Goal: Task Accomplishment & Management: Manage account settings

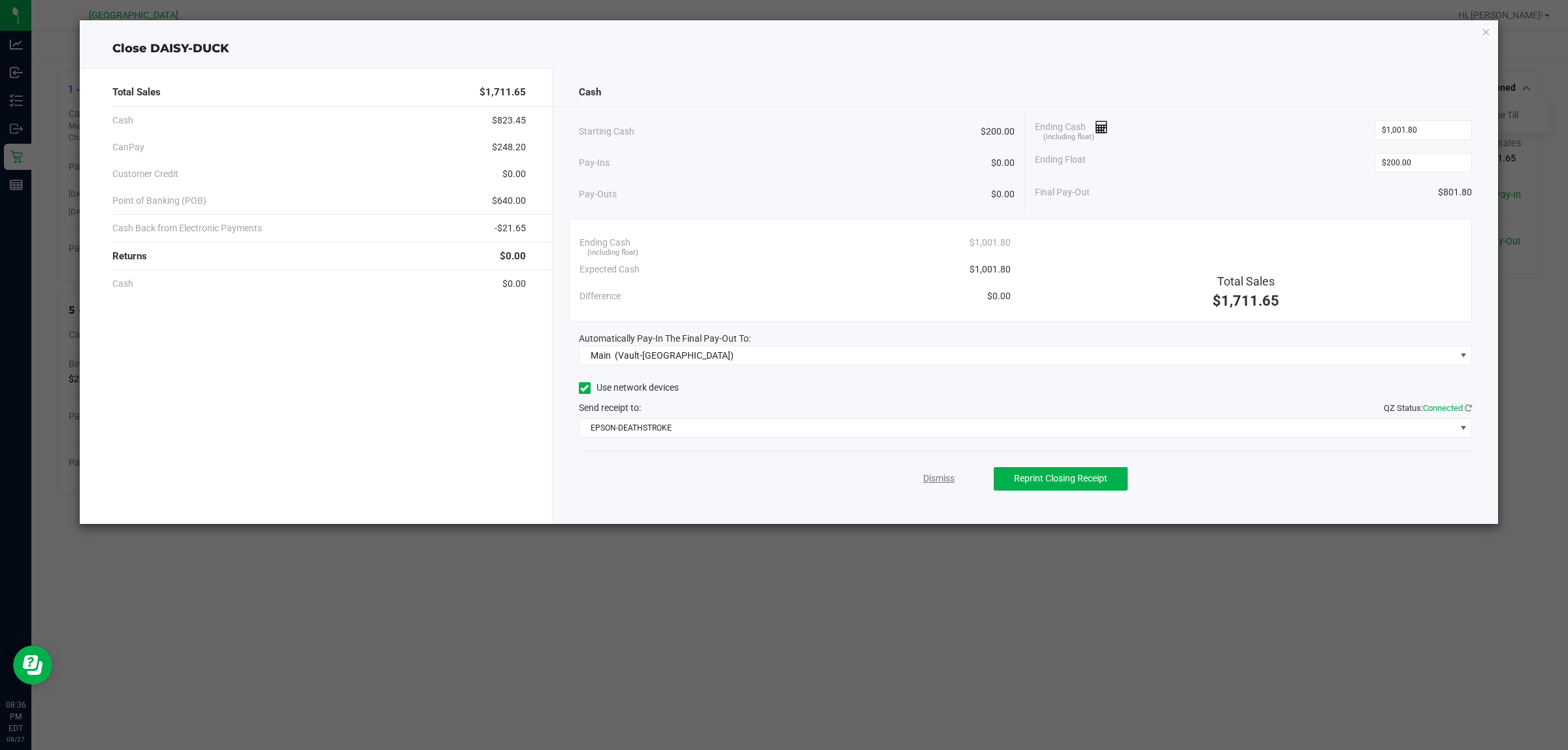
click at [948, 481] on link "Dismiss" at bounding box center [938, 479] width 31 height 14
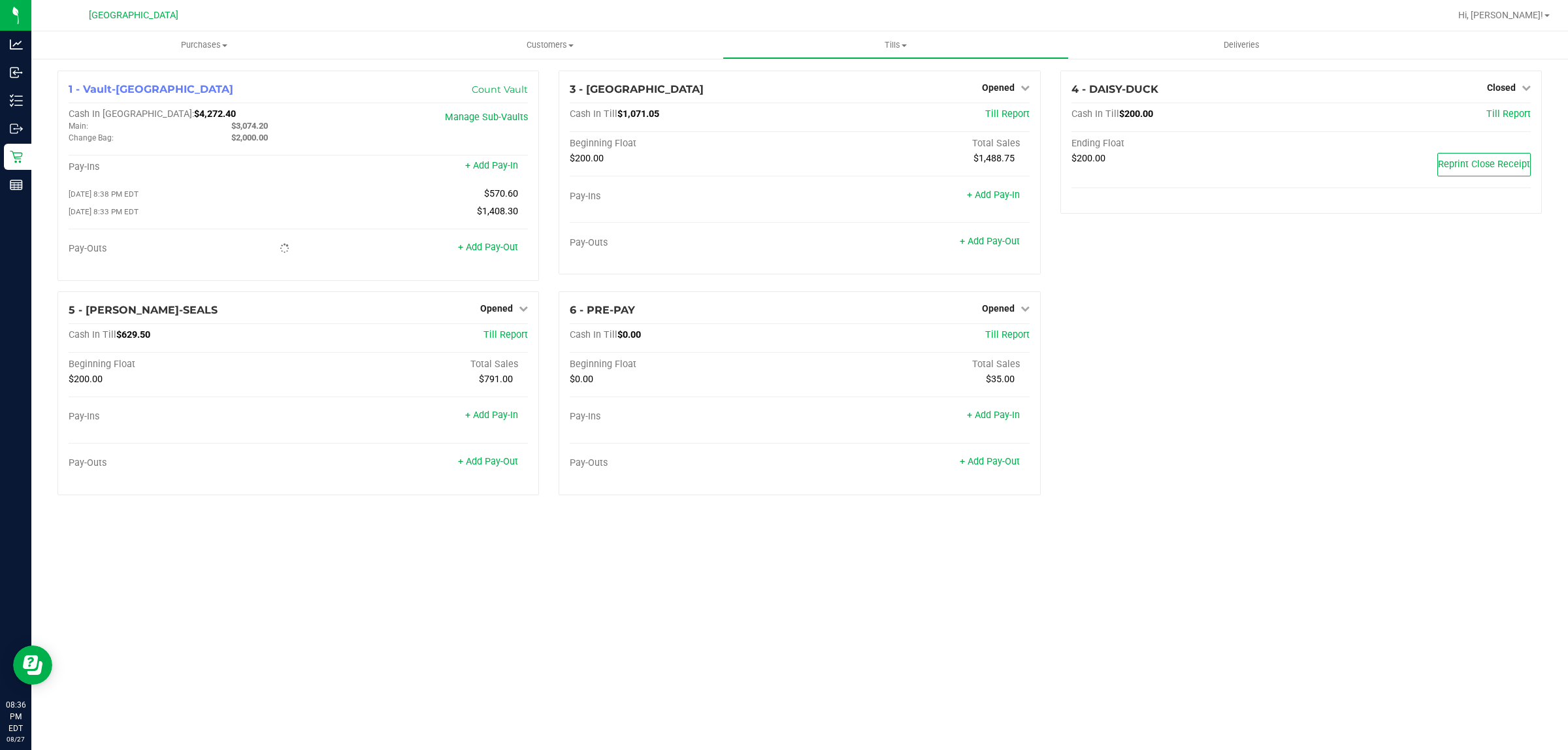
click at [1205, 330] on div "1 - Vault-[GEOGRAPHIC_DATA] Count Vault Cash In Vault: $4,272.40 Main: $3,074.2…" at bounding box center [800, 288] width 1504 height 435
click at [1010, 292] on div "3 - CYPRUS Opened Close Till Cash In Till $1,071.05 Till Report Beginning Float…" at bounding box center [800, 181] width 501 height 221
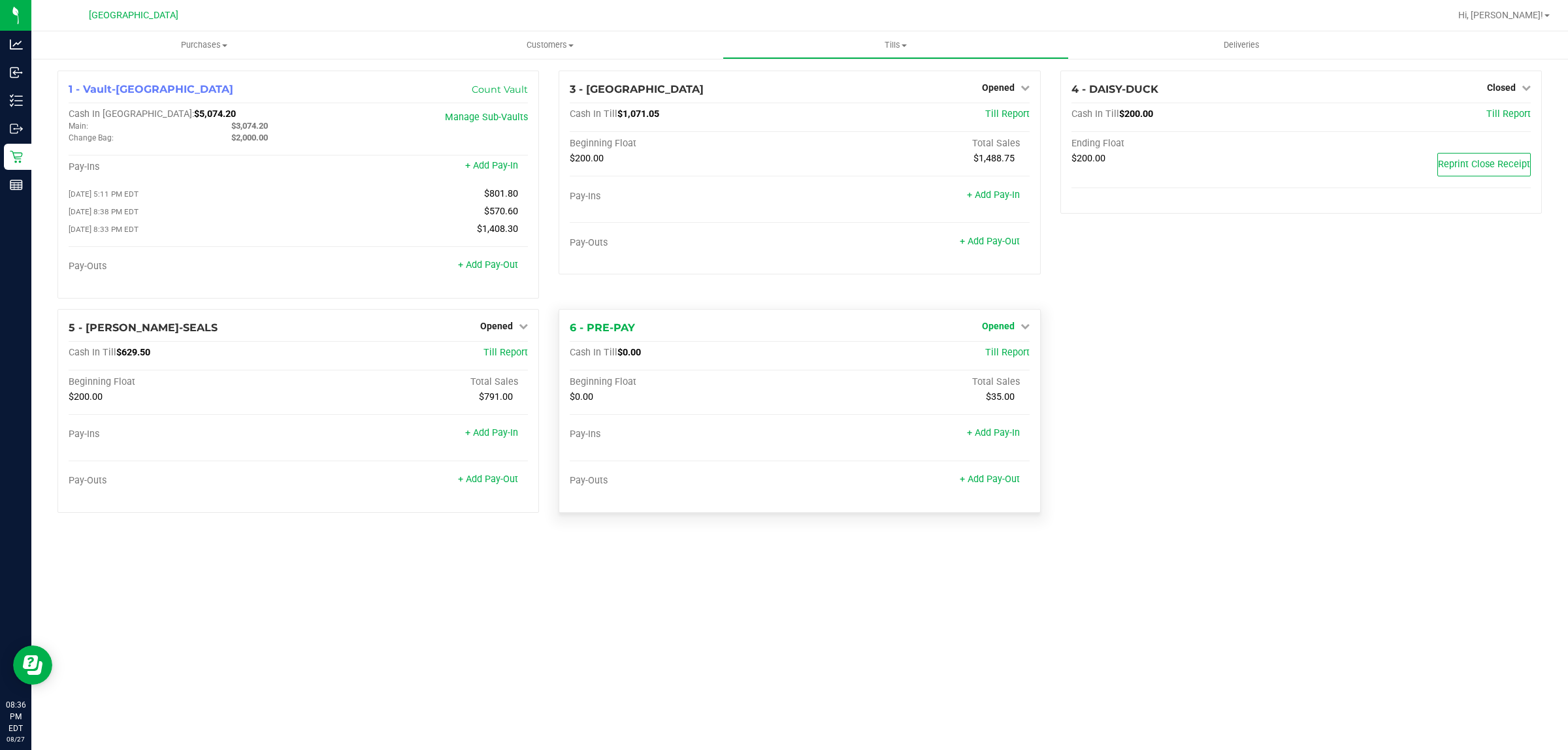
click at [993, 331] on span "Opened" at bounding box center [998, 326] width 33 height 10
click at [993, 358] on link "Close Till" at bounding box center [999, 352] width 35 height 10
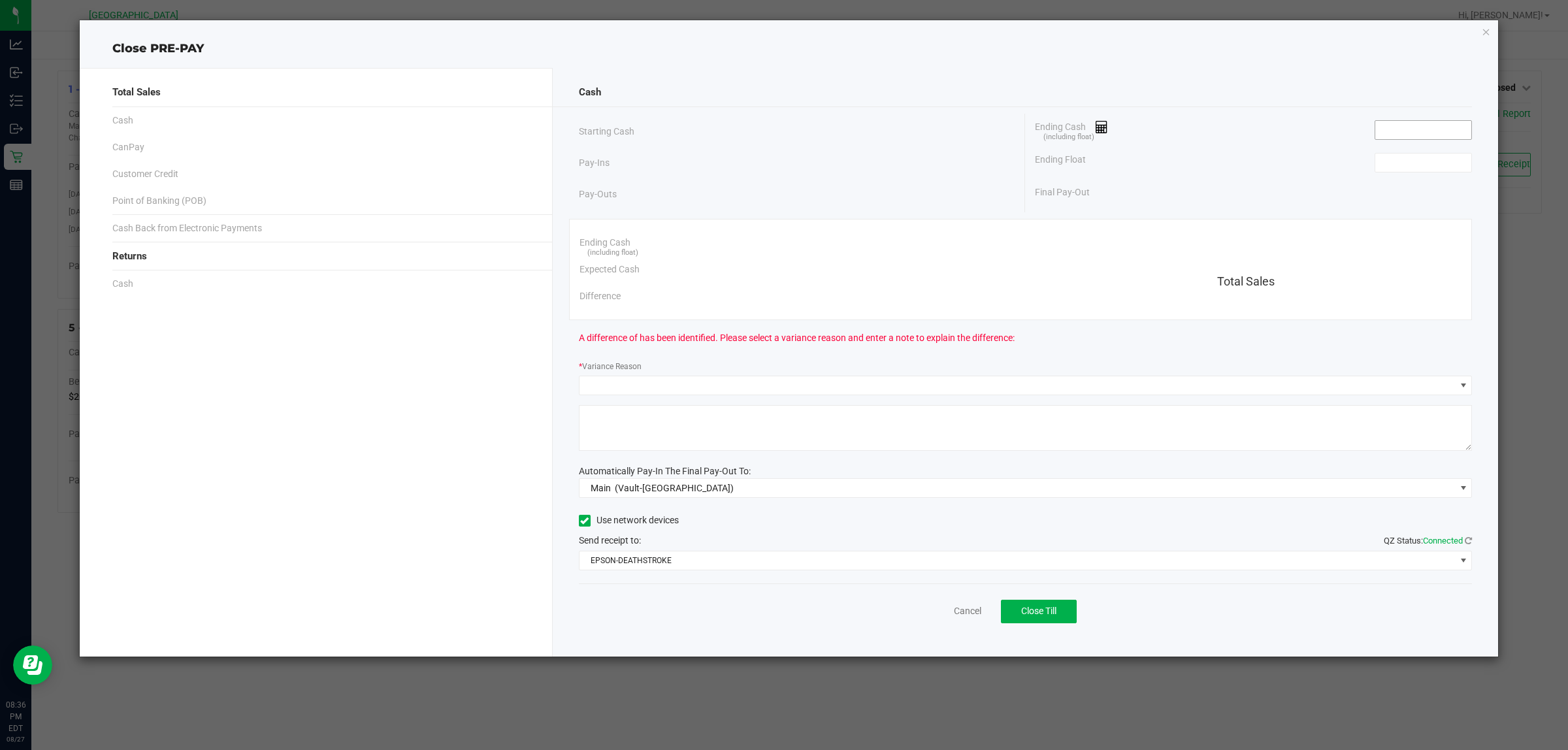
click at [1404, 130] on input at bounding box center [1424, 130] width 96 height 19
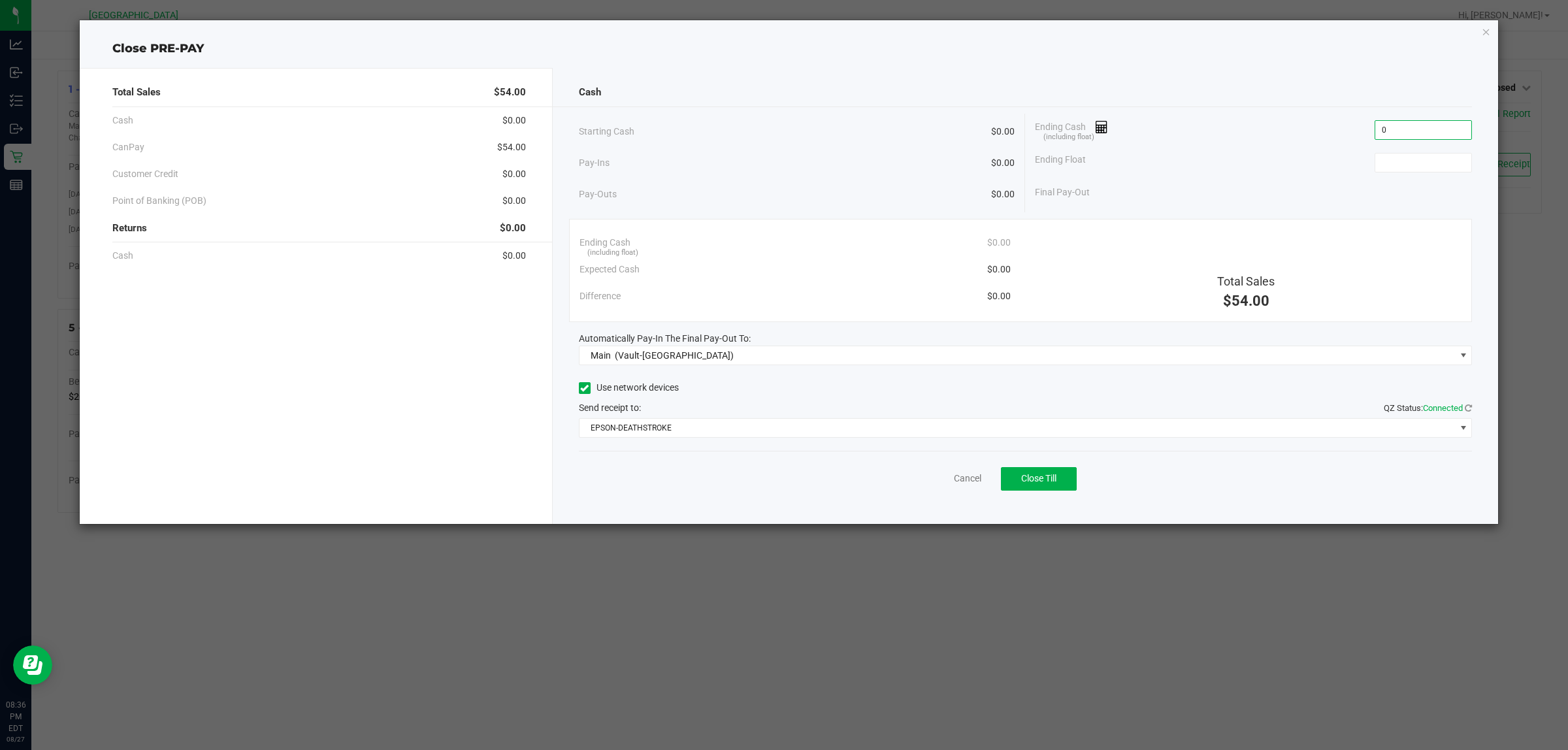
type input "$0.00"
click at [872, 174] on div "Pay-Ins $0.00" at bounding box center [796, 163] width 437 height 27
click at [1024, 483] on span "Close Till" at bounding box center [1038, 478] width 35 height 10
click at [931, 482] on link "Dismiss" at bounding box center [938, 479] width 31 height 14
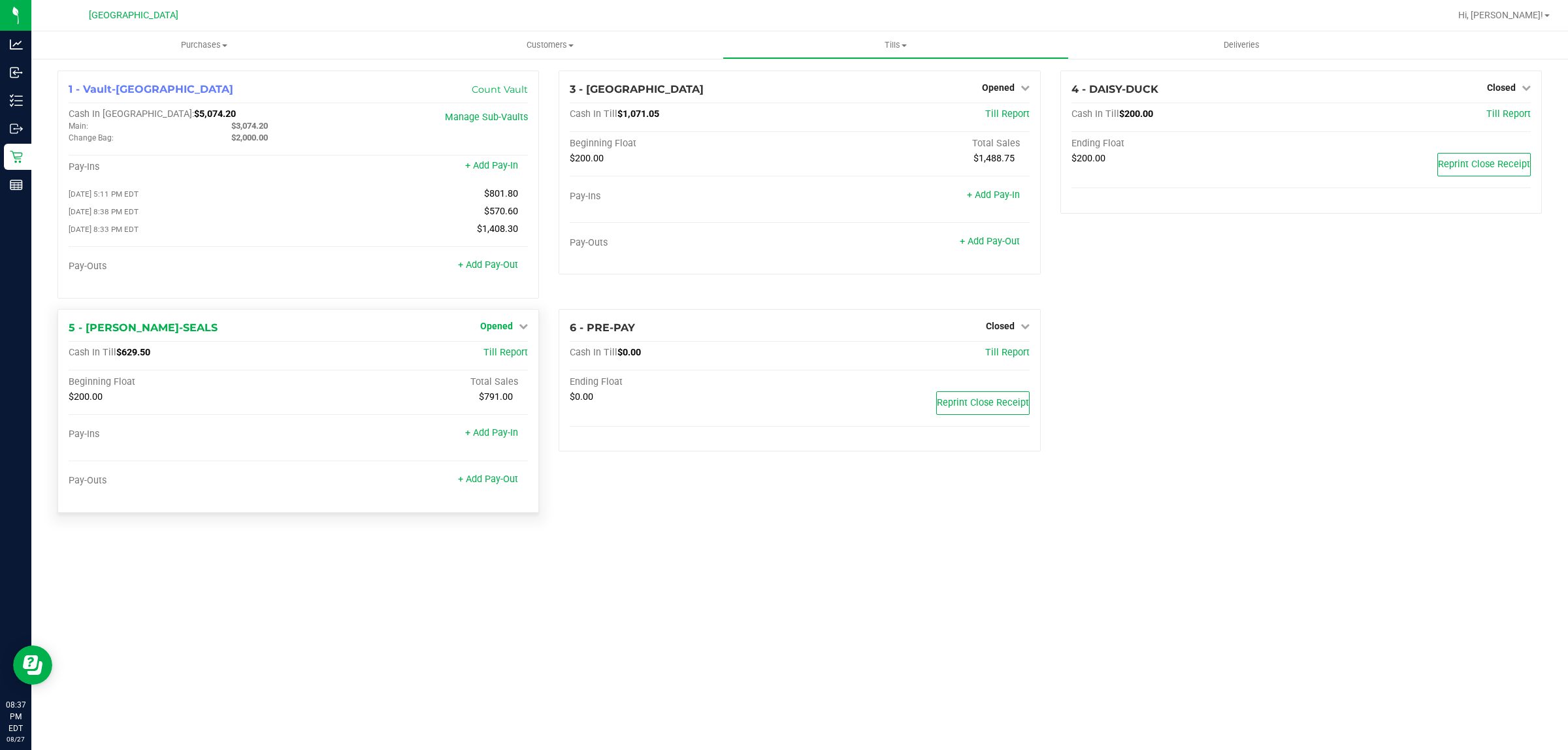
click at [519, 328] on icon at bounding box center [523, 327] width 9 height 9
click at [512, 358] on link "Close Till" at bounding box center [498, 352] width 35 height 10
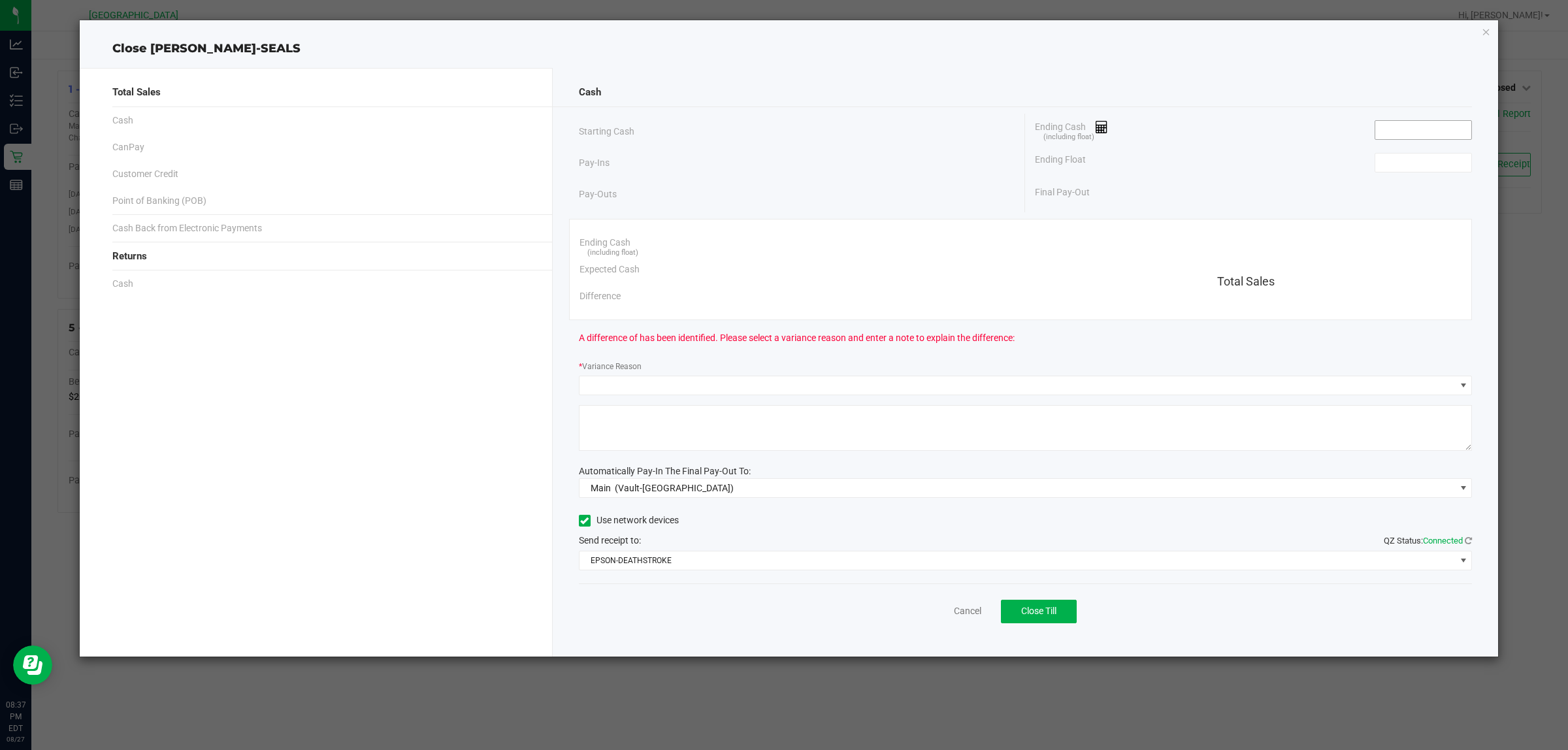
click at [1404, 125] on input at bounding box center [1424, 130] width 96 height 19
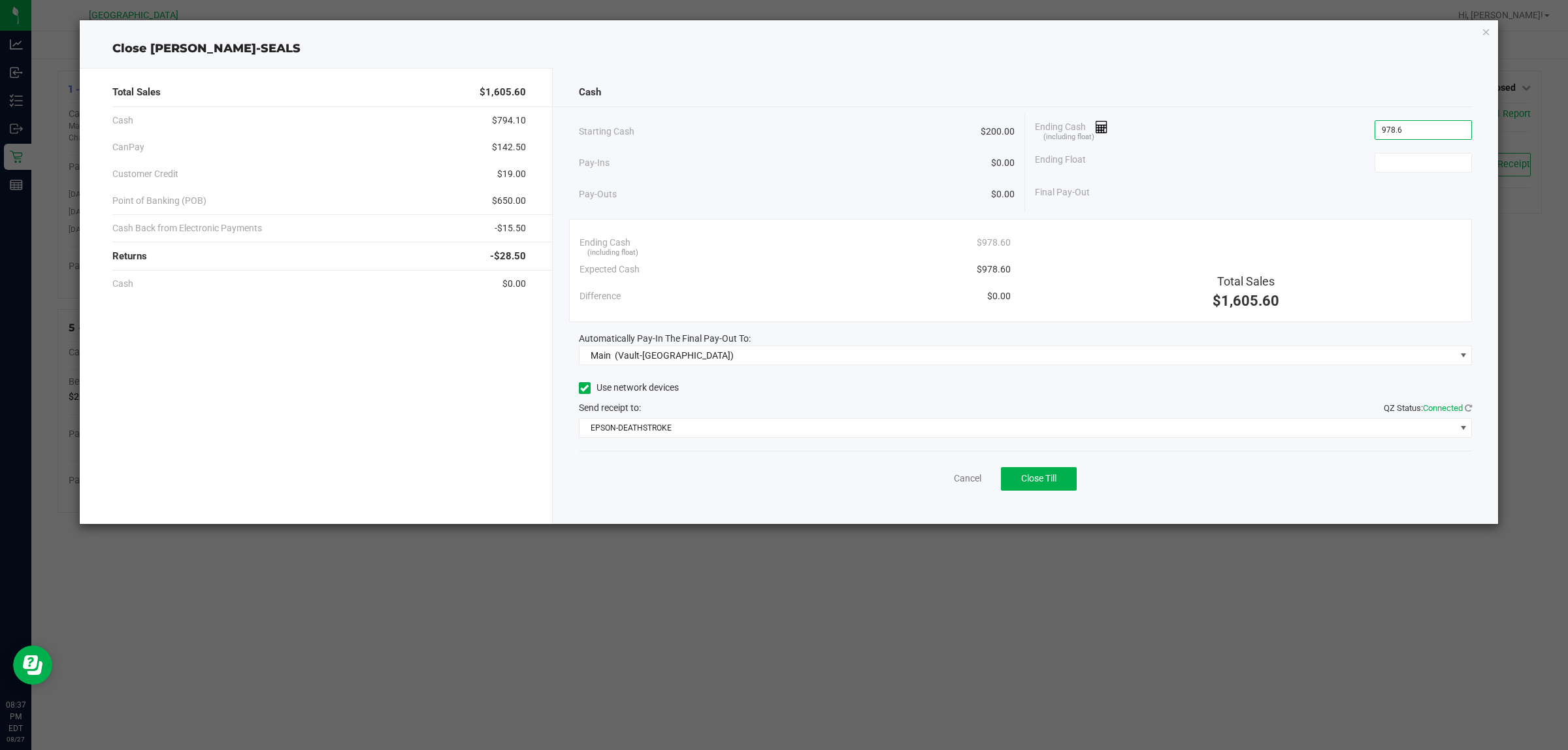
type input "$978.60"
type input "$200.00"
drag, startPoint x: 1055, startPoint y: 485, endPoint x: 1053, endPoint y: 458, distance: 27.1
click at [1055, 483] on span "Close Till" at bounding box center [1038, 478] width 35 height 10
click at [934, 479] on link "Dismiss" at bounding box center [938, 479] width 31 height 14
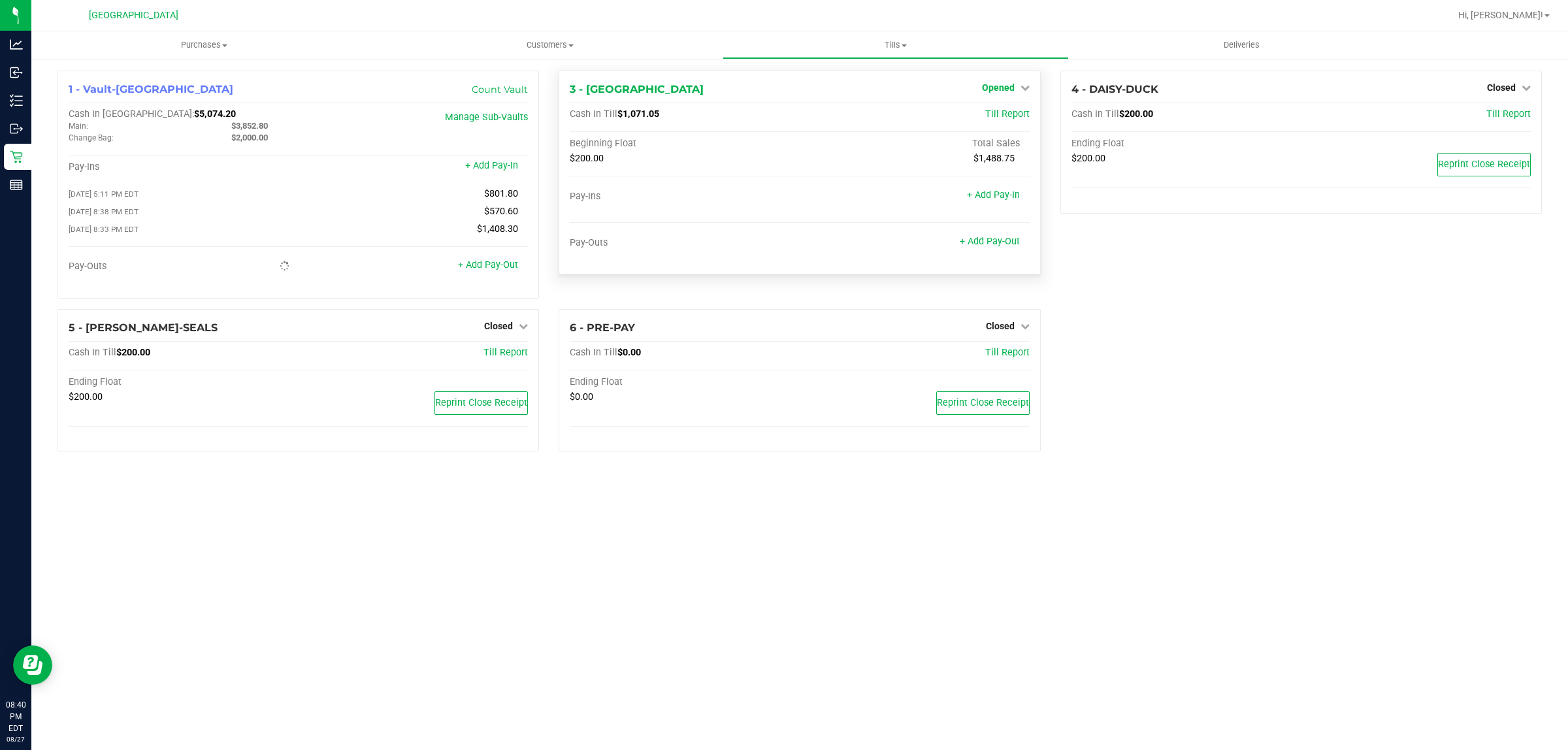
click at [998, 87] on span "Opened" at bounding box center [998, 87] width 33 height 10
click at [1001, 113] on link "Close Till" at bounding box center [999, 115] width 35 height 10
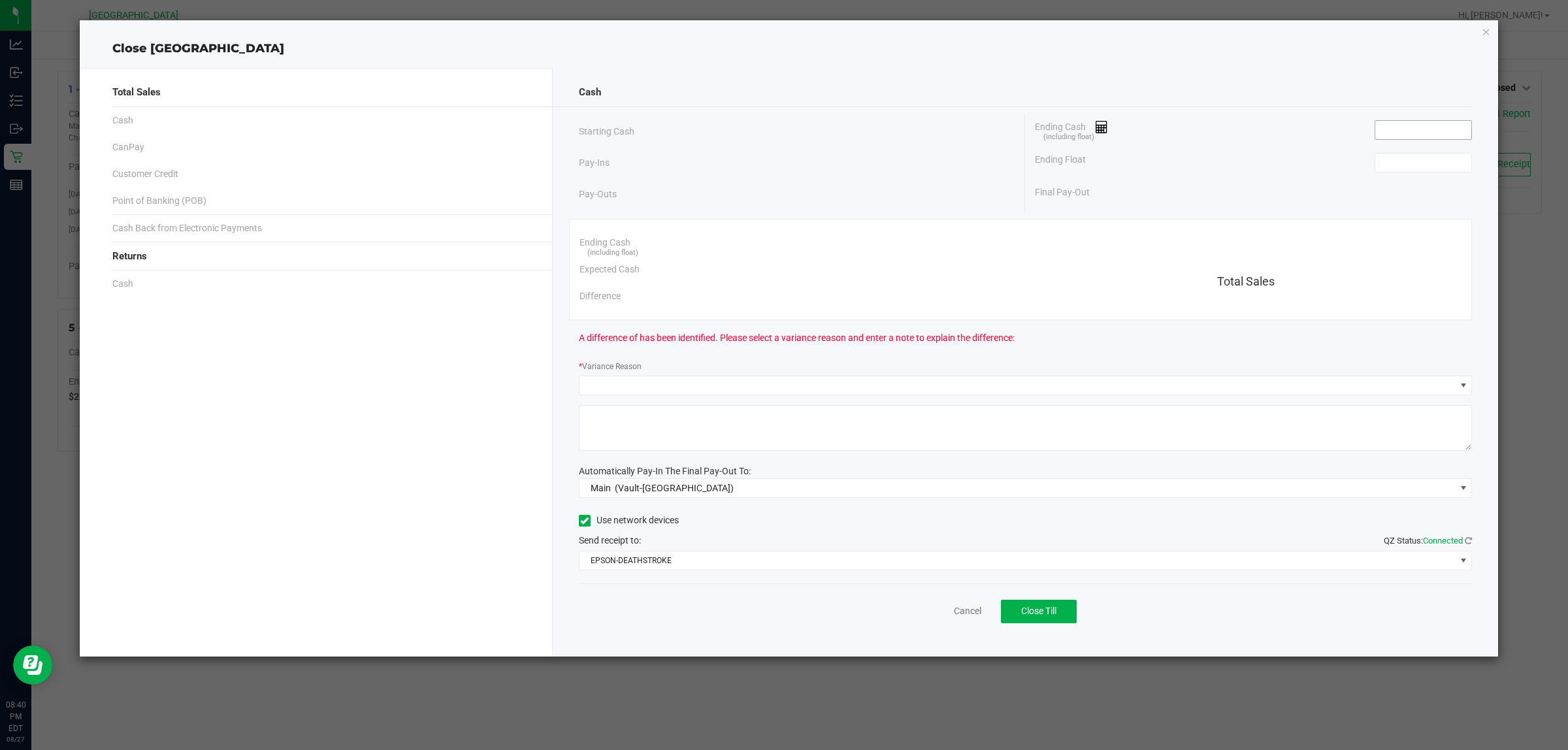
click at [1429, 123] on input at bounding box center [1424, 130] width 96 height 19
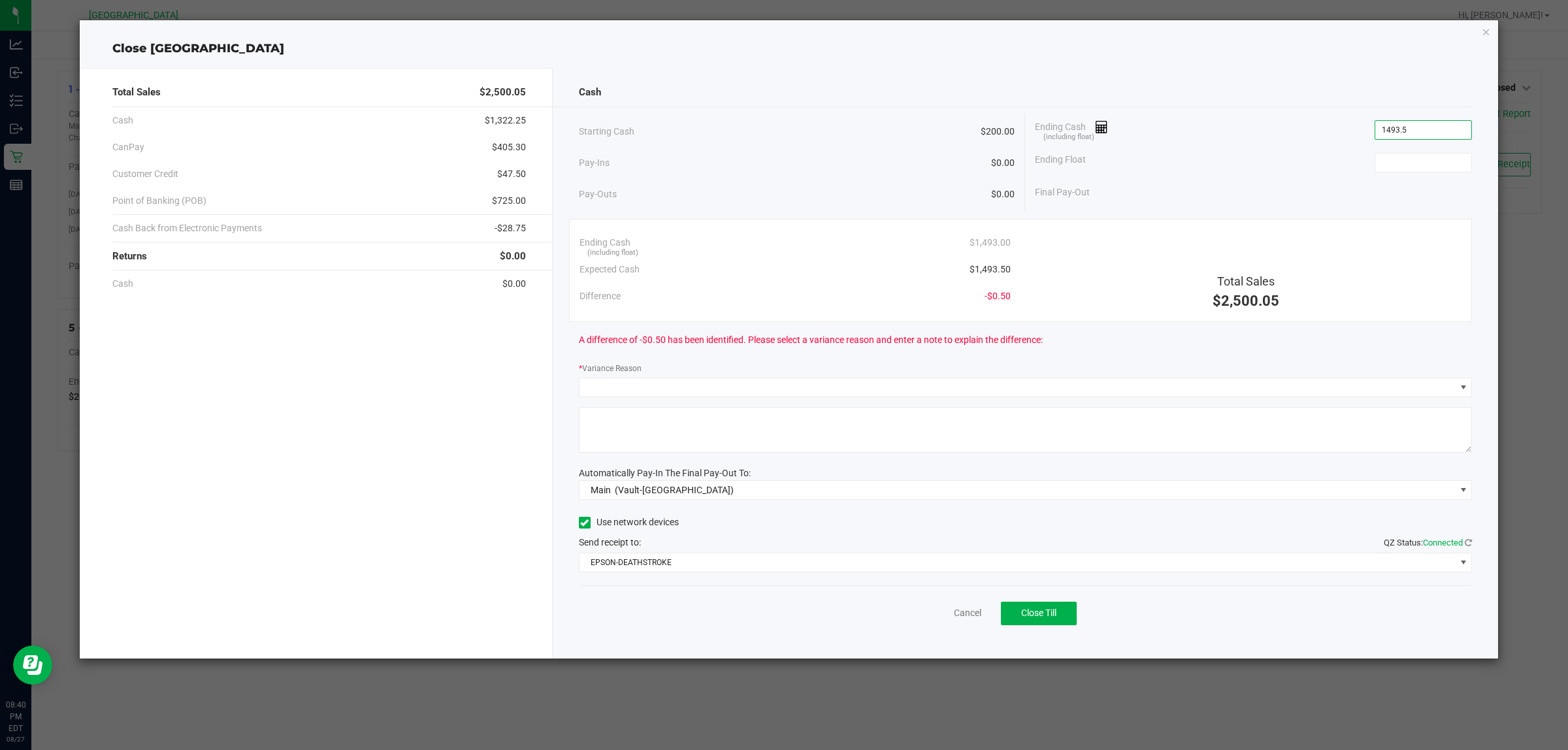
type input "$1,493.50"
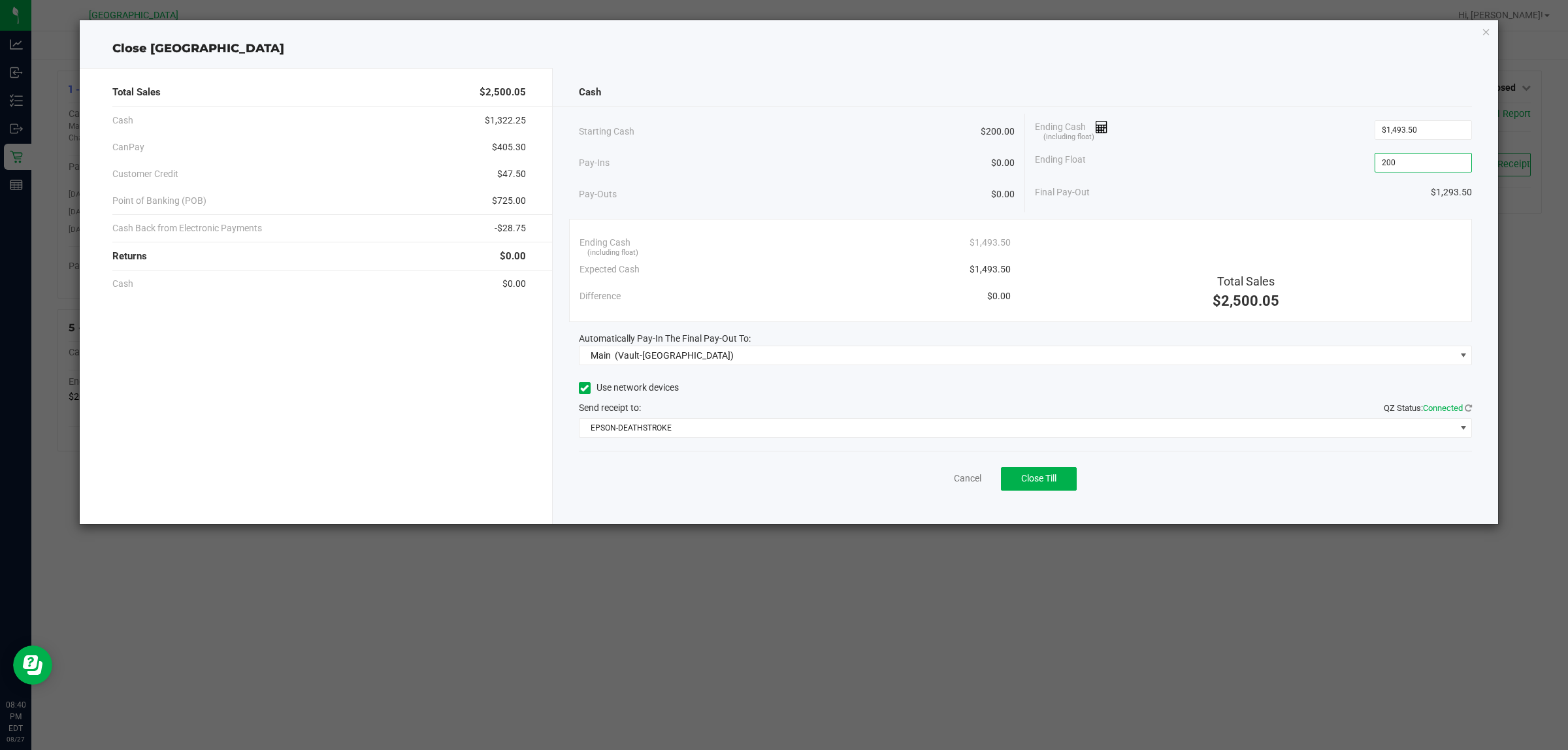
type input "$200.00"
click at [772, 160] on div "Pay-Ins $0.00" at bounding box center [796, 163] width 437 height 27
drag, startPoint x: 1063, startPoint y: 477, endPoint x: 1126, endPoint y: 315, distance: 173.8
click at [1063, 477] on button "Close Till" at bounding box center [1039, 479] width 76 height 23
click at [945, 479] on link "Dismiss" at bounding box center [938, 479] width 31 height 14
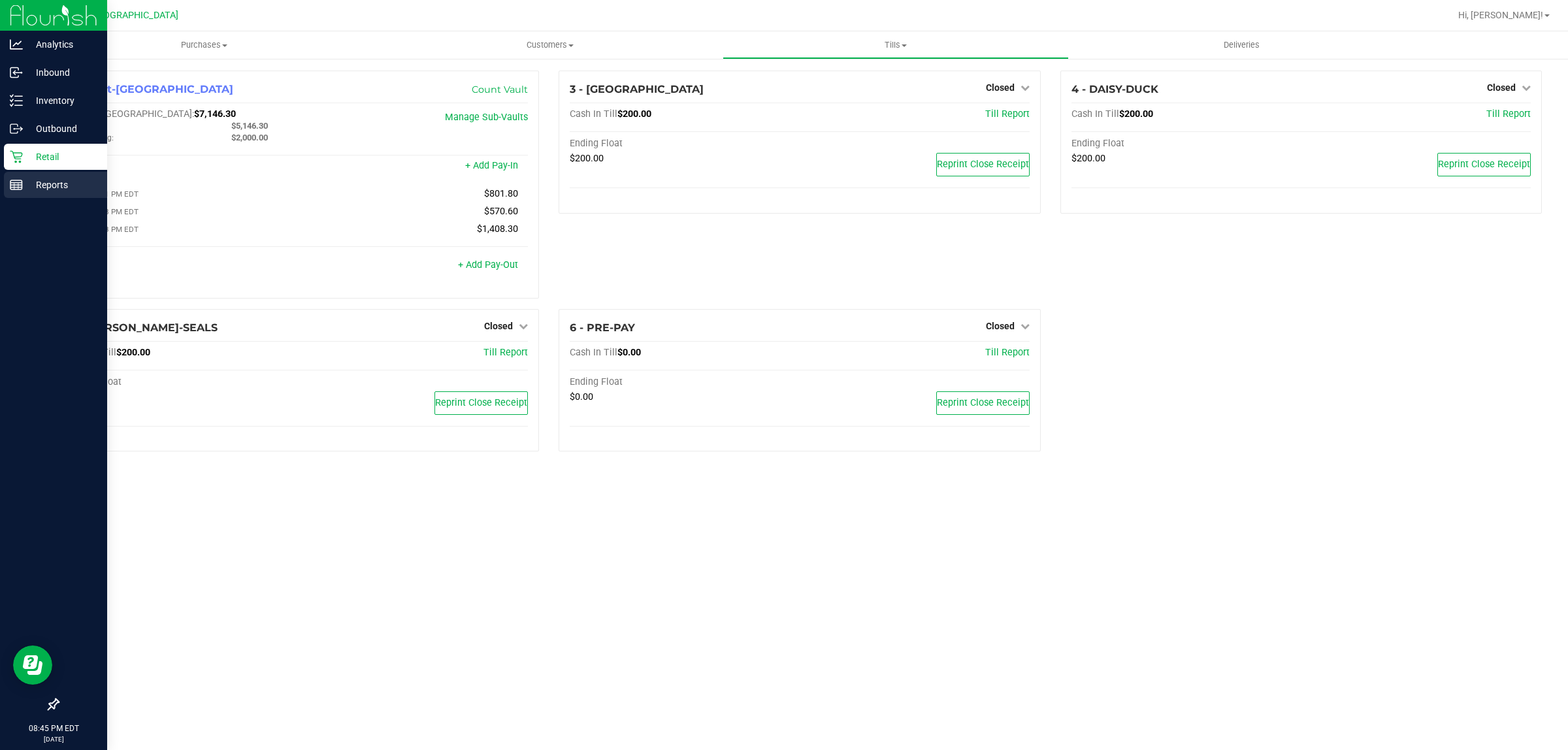
click at [36, 192] on p "Reports" at bounding box center [61, 185] width 78 height 16
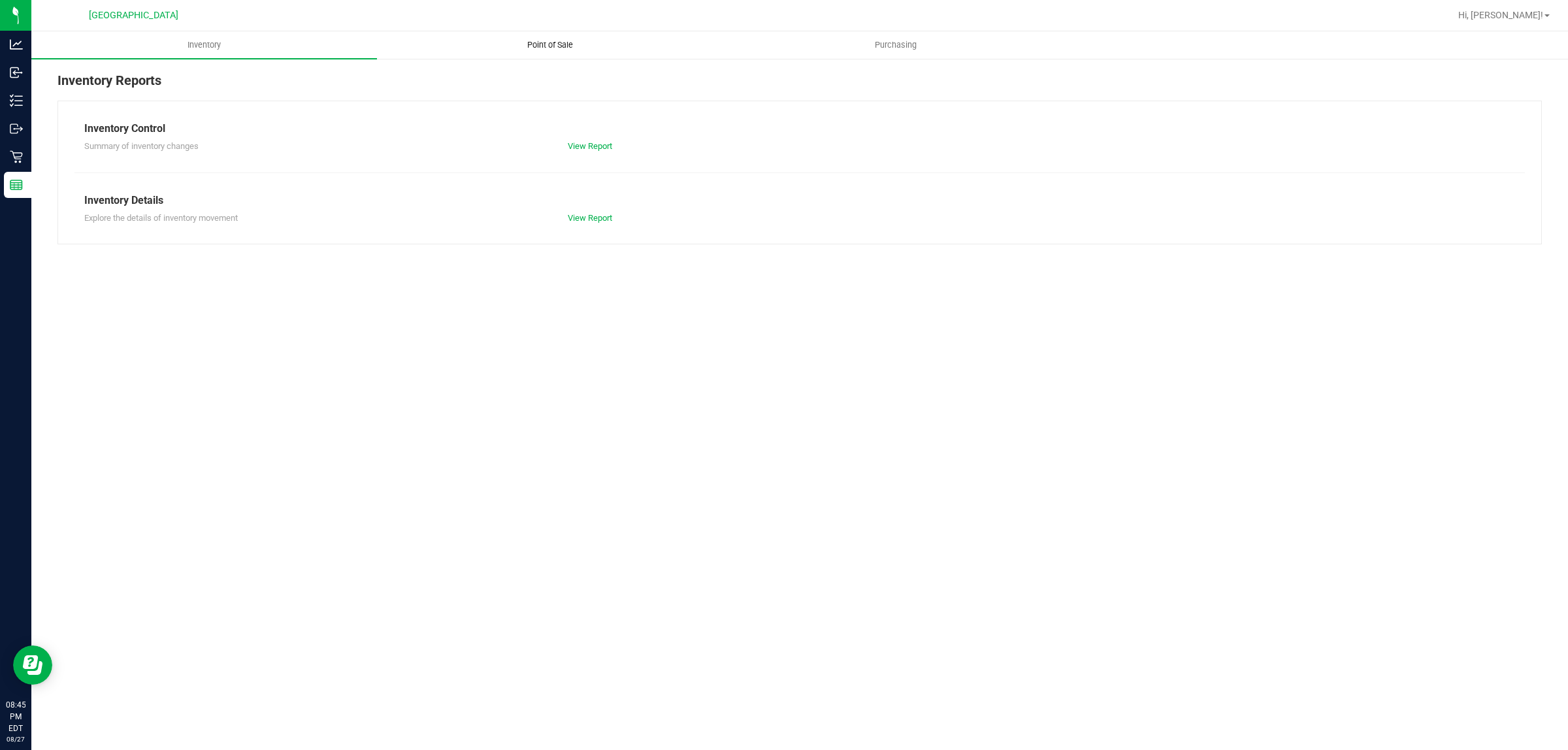
click at [579, 51] on uib-tab-heading "Point of Sale" at bounding box center [550, 45] width 344 height 26
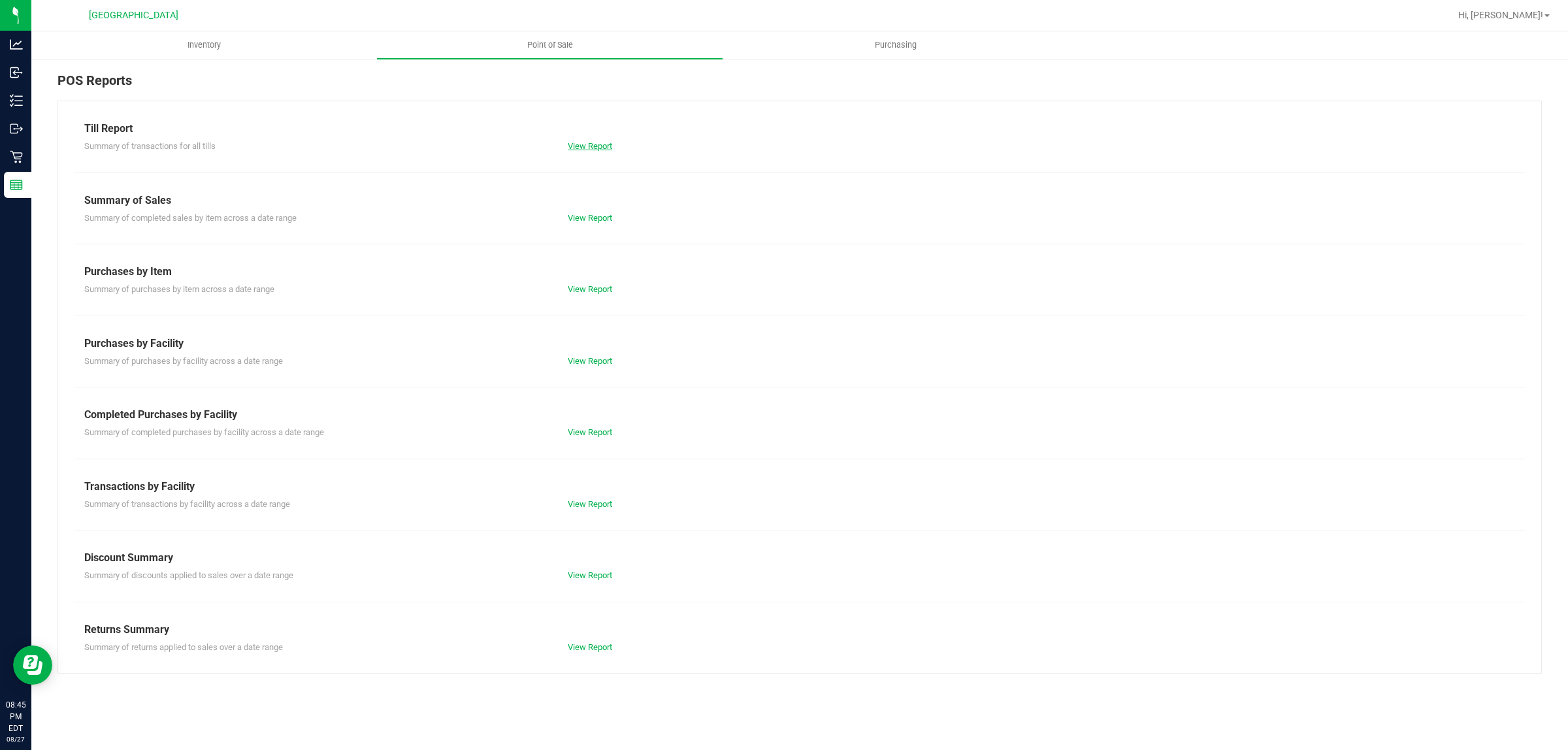
click at [585, 147] on link "View Report" at bounding box center [589, 146] width 44 height 10
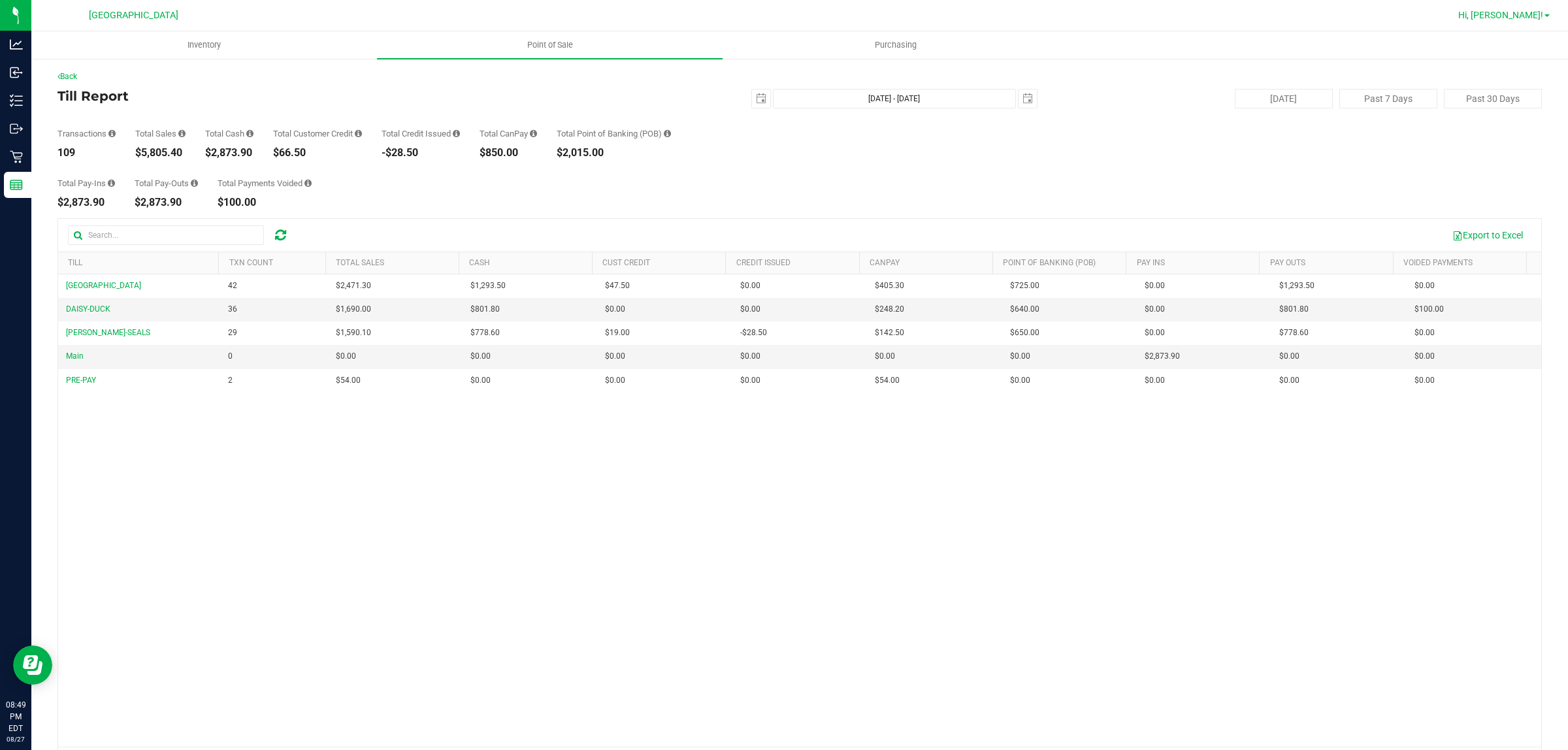
click at [1525, 19] on span "Hi, [PERSON_NAME]!" at bounding box center [1501, 15] width 85 height 10
click at [1125, 57] on ul "Inventory Point of Sale Purchasing" at bounding box center [815, 45] width 1568 height 28
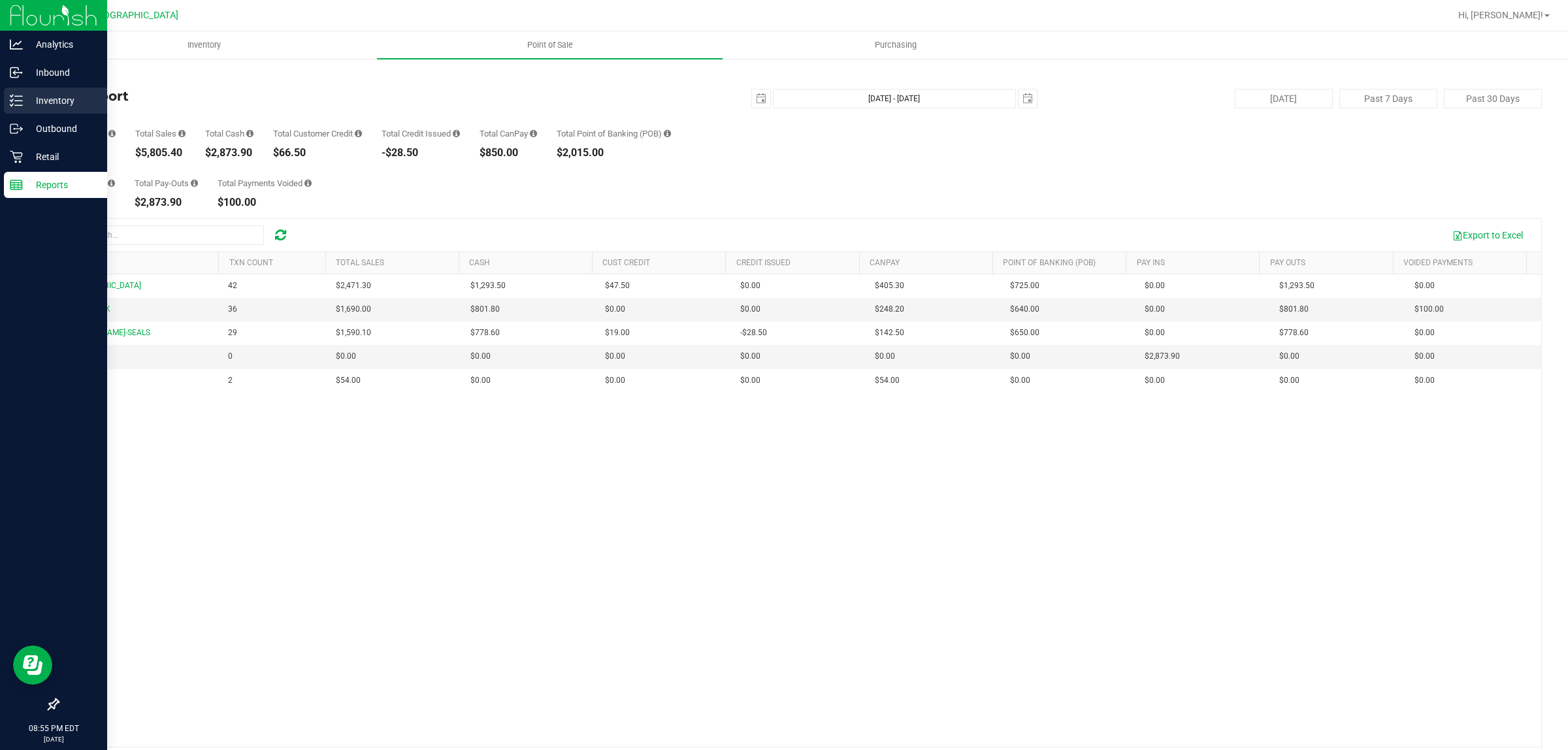
click at [41, 102] on p "Inventory" at bounding box center [61, 101] width 78 height 16
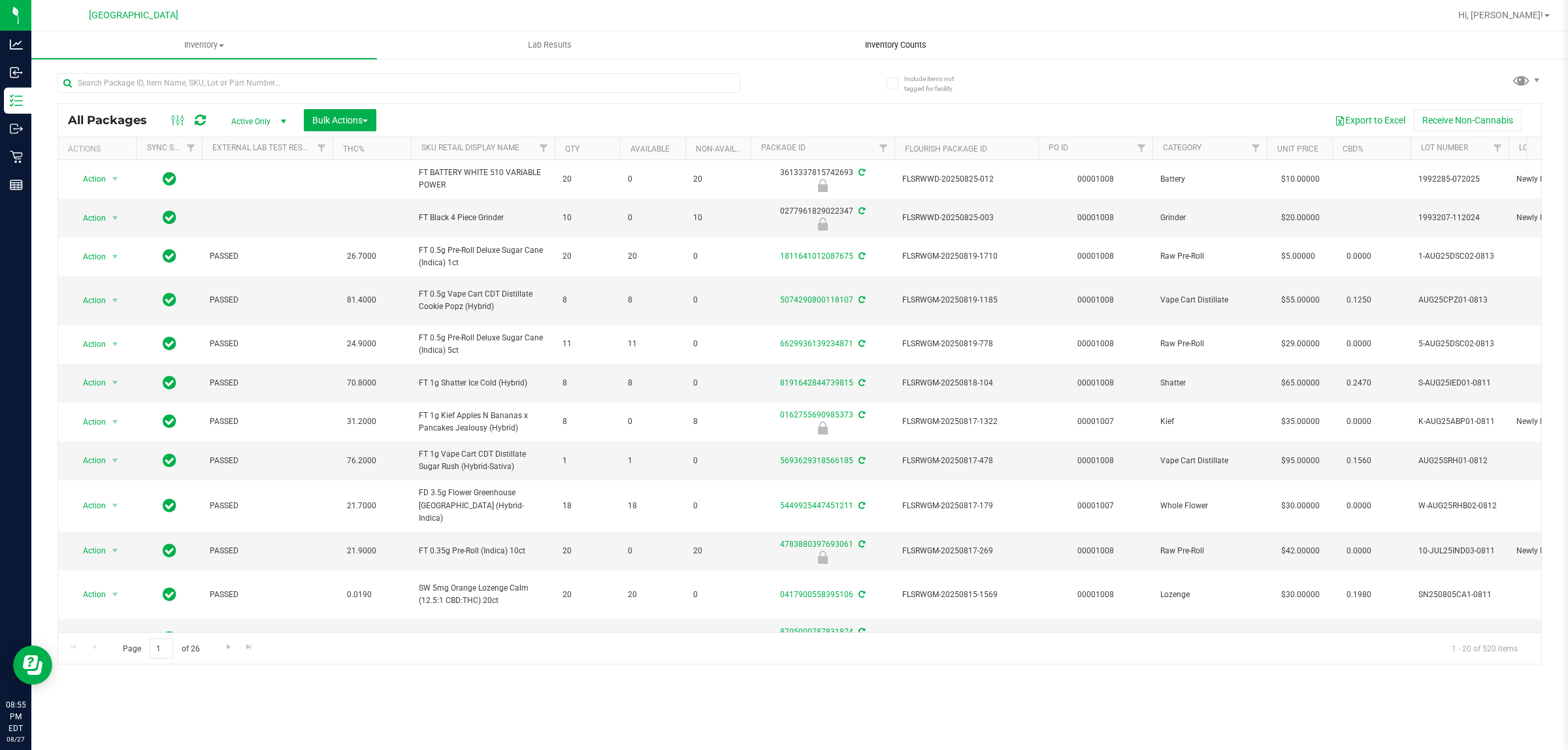
click at [899, 44] on span "Inventory Counts" at bounding box center [896, 45] width 97 height 12
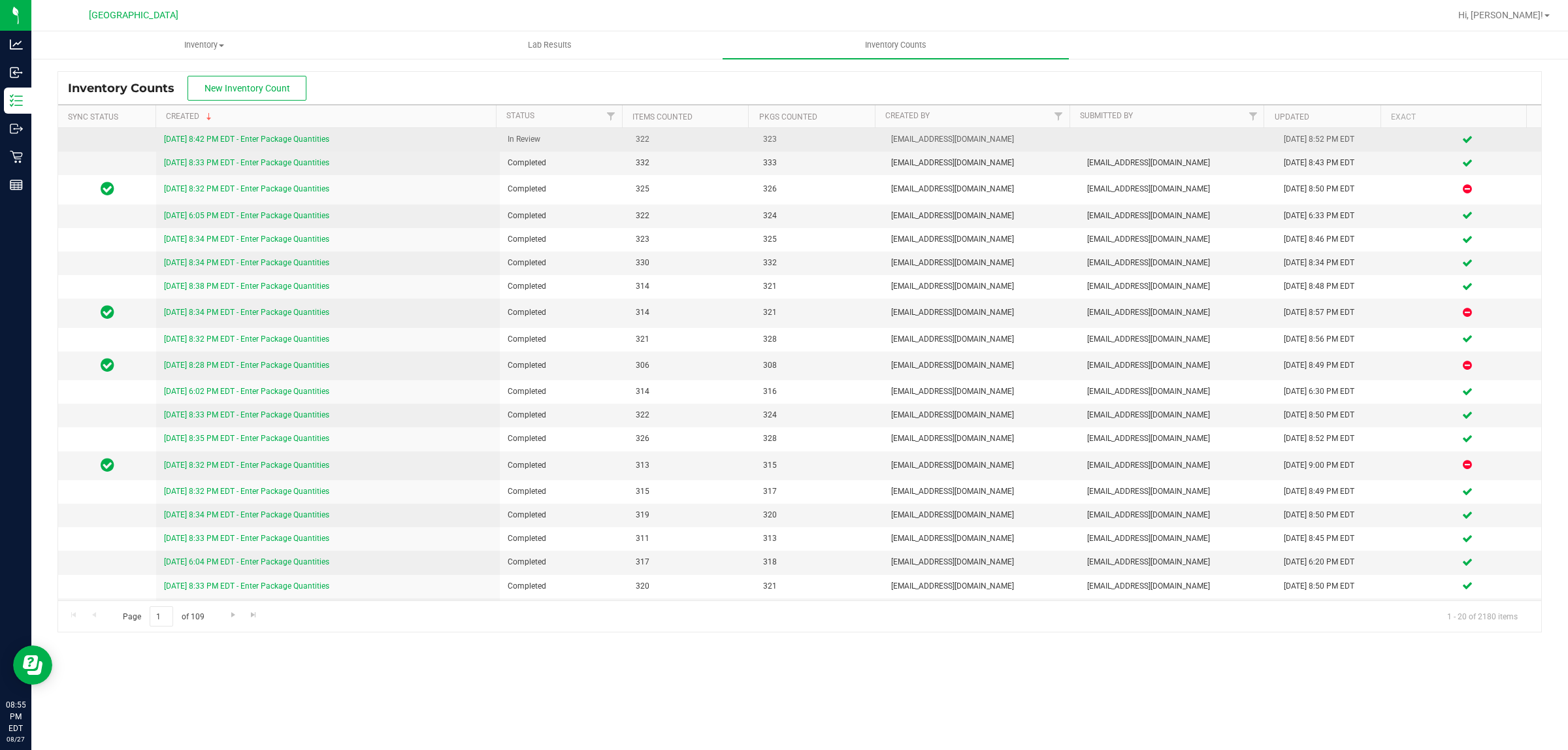
click at [324, 141] on link "[DATE] 8:42 PM EDT - Enter Package Quantities" at bounding box center [246, 140] width 165 height 9
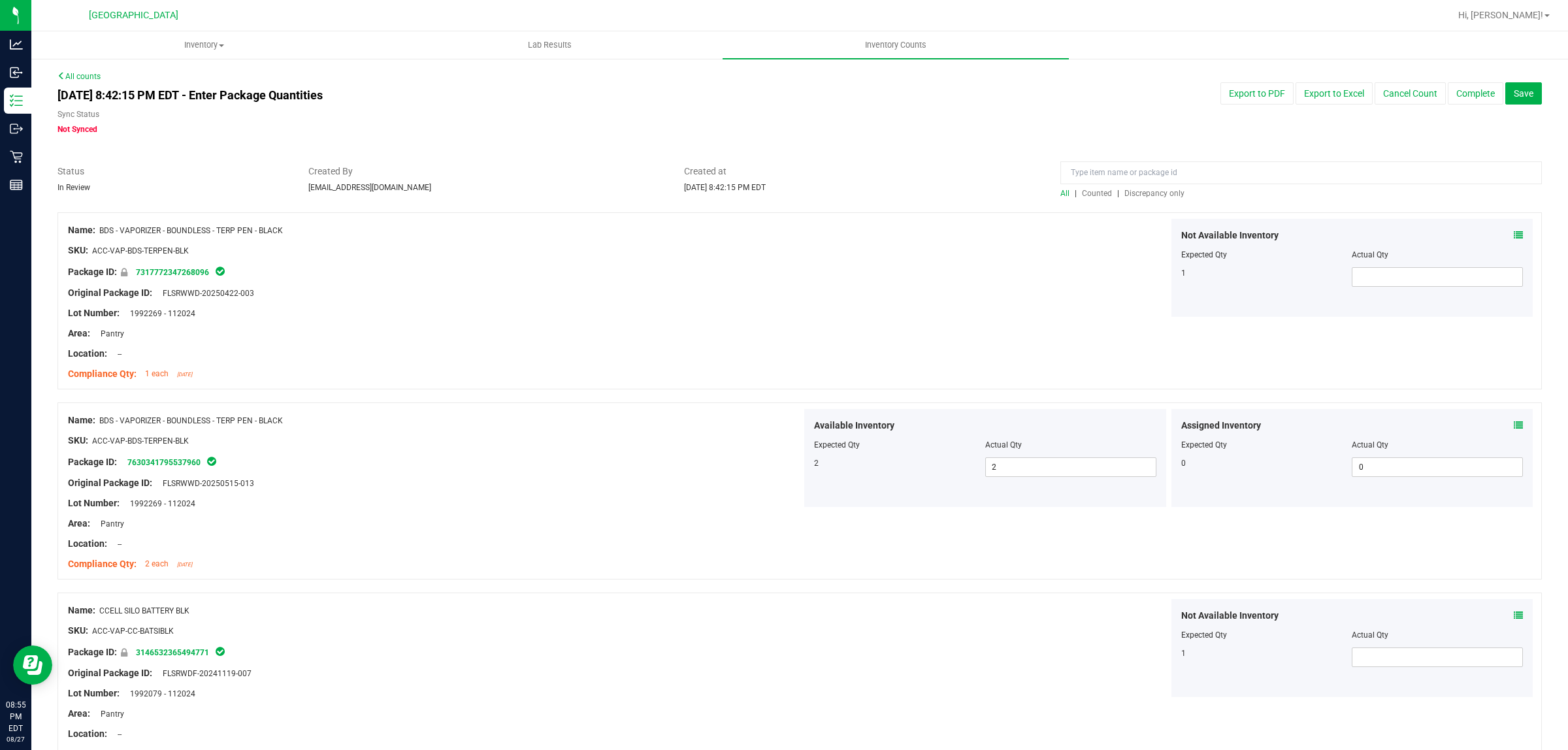
click at [1143, 202] on div at bounding box center [800, 206] width 1484 height 13
click at [1147, 195] on span "Discrepancy only" at bounding box center [1155, 193] width 60 height 9
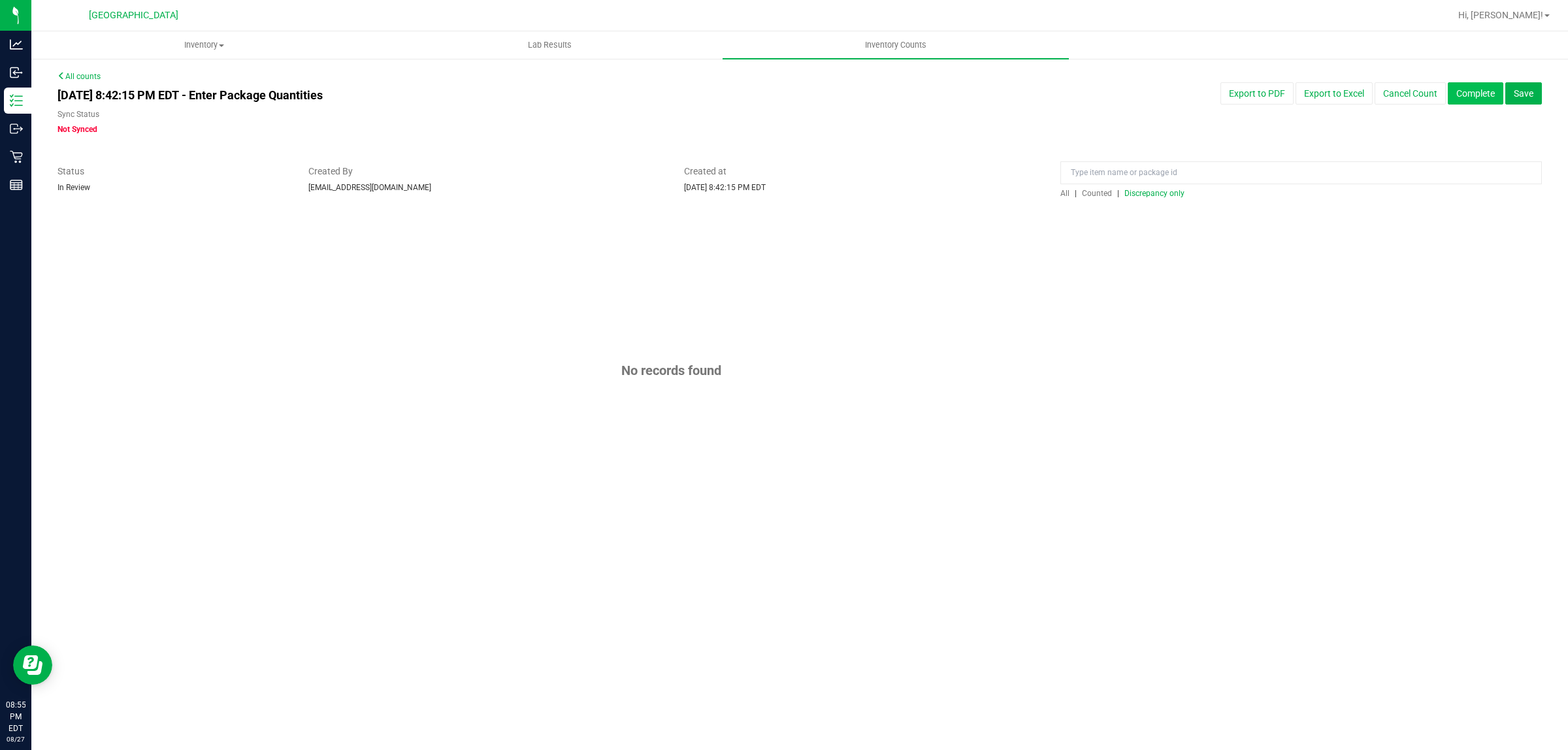
click at [1485, 98] on button "Complete" at bounding box center [1476, 93] width 56 height 22
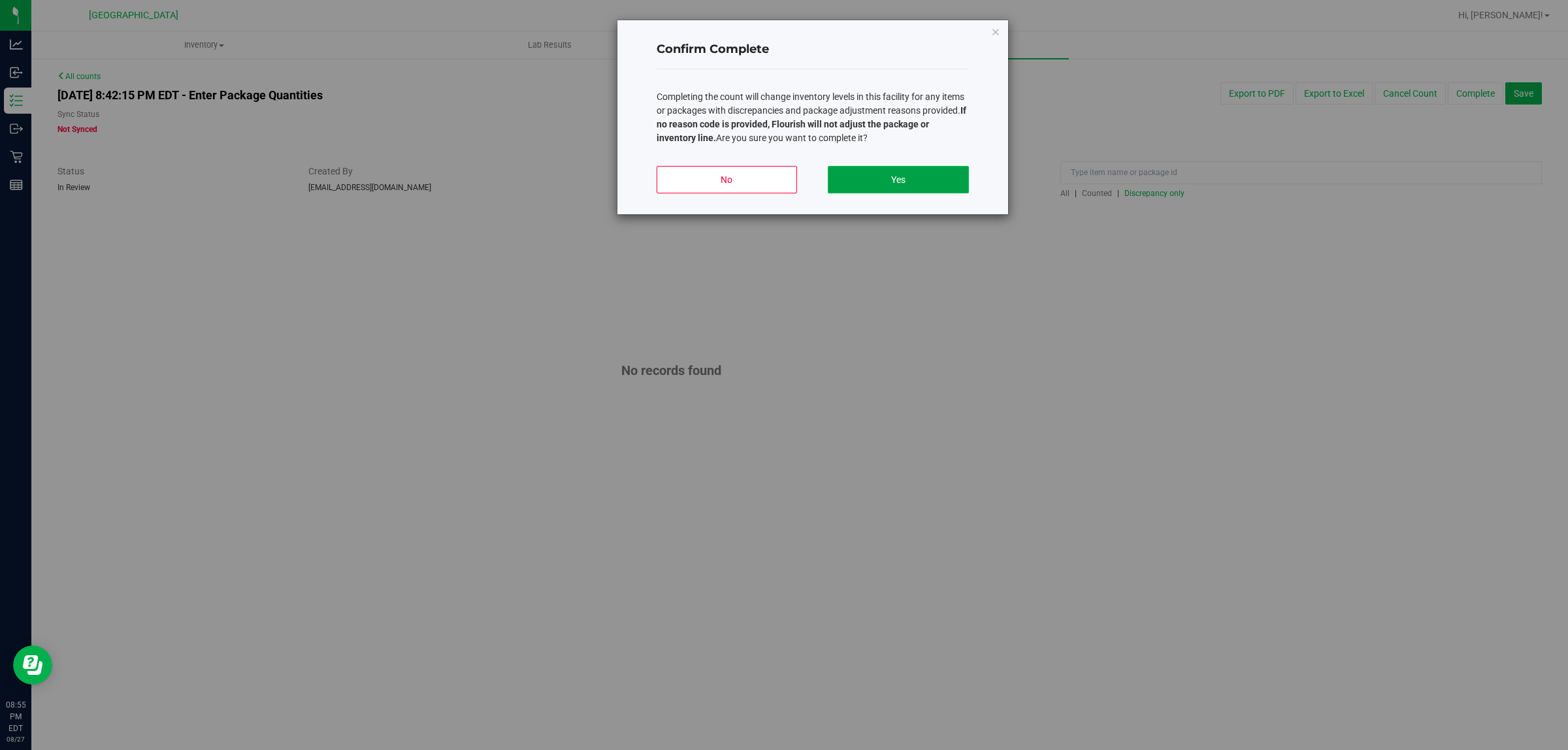
click at [959, 176] on button "Yes" at bounding box center [897, 179] width 140 height 27
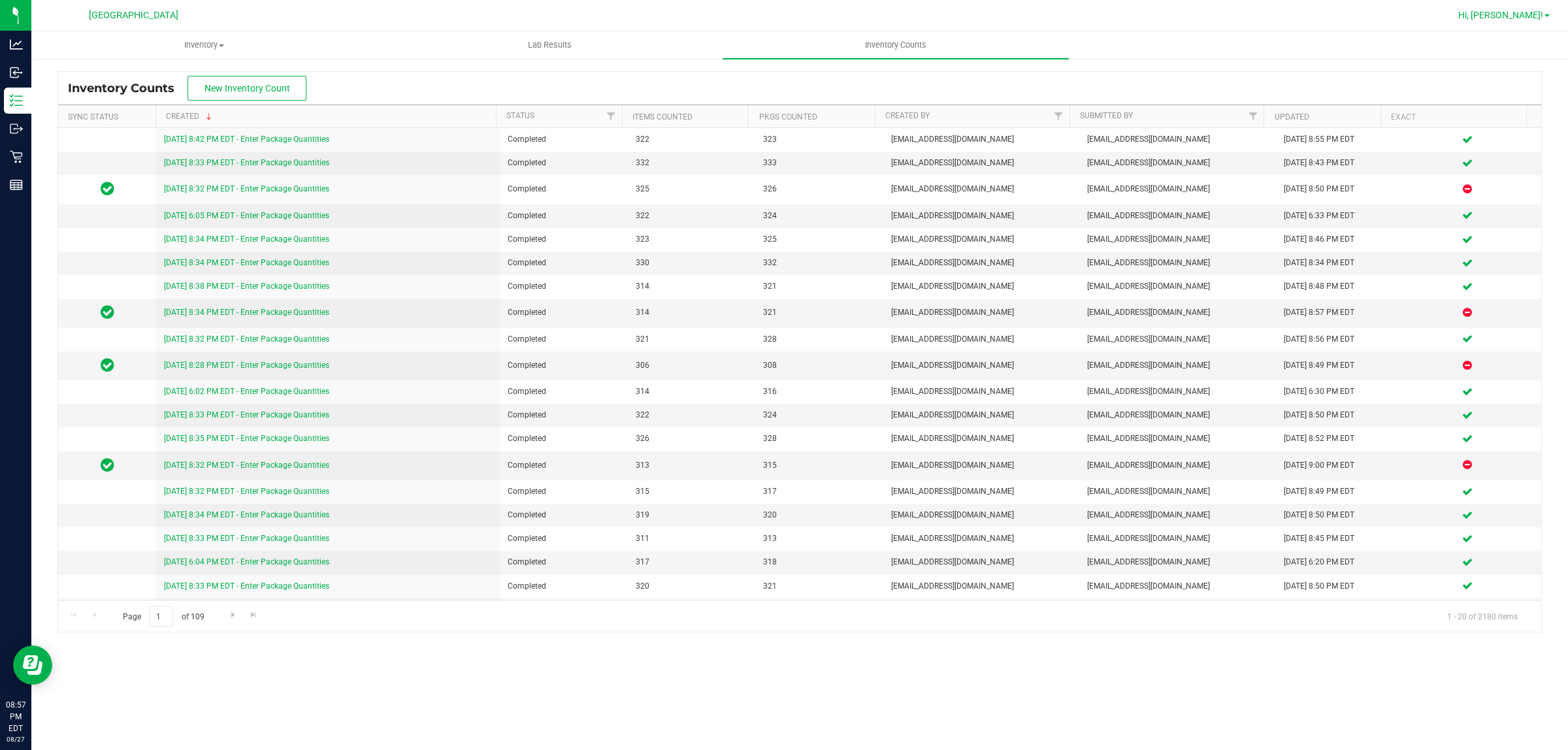
click at [1547, 13] on link "Hi, [PERSON_NAME]!" at bounding box center [1504, 16] width 102 height 14
click at [1517, 106] on li "Sign Out" at bounding box center [1509, 116] width 98 height 23
